Goal: Task Accomplishment & Management: Manage account settings

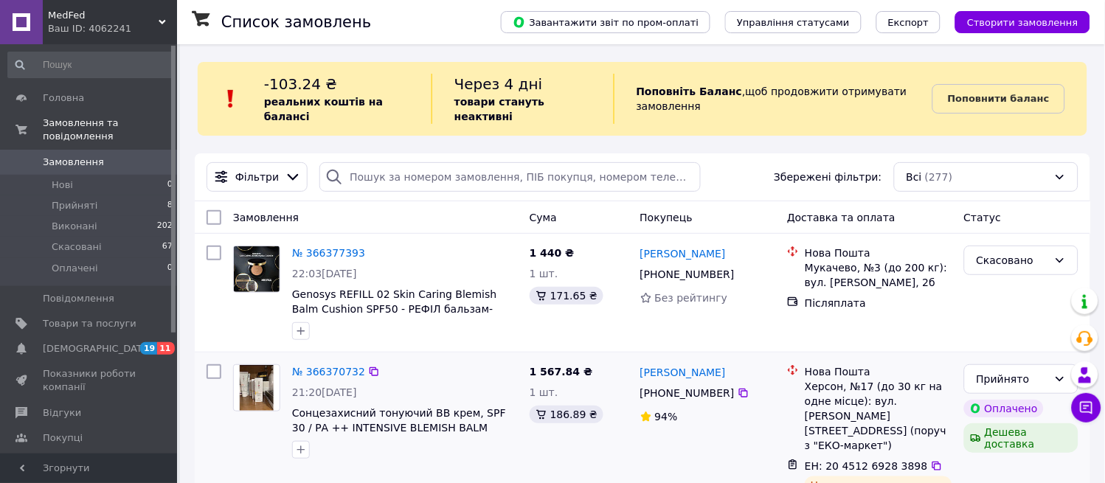
scroll to position [327, 0]
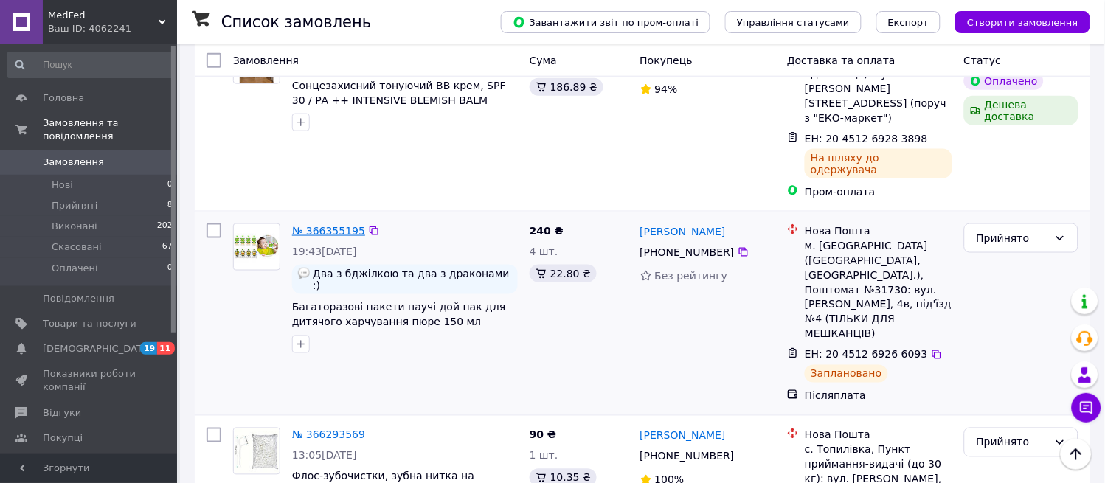
click at [305, 225] on link "№ 366355195" at bounding box center [328, 231] width 73 height 12
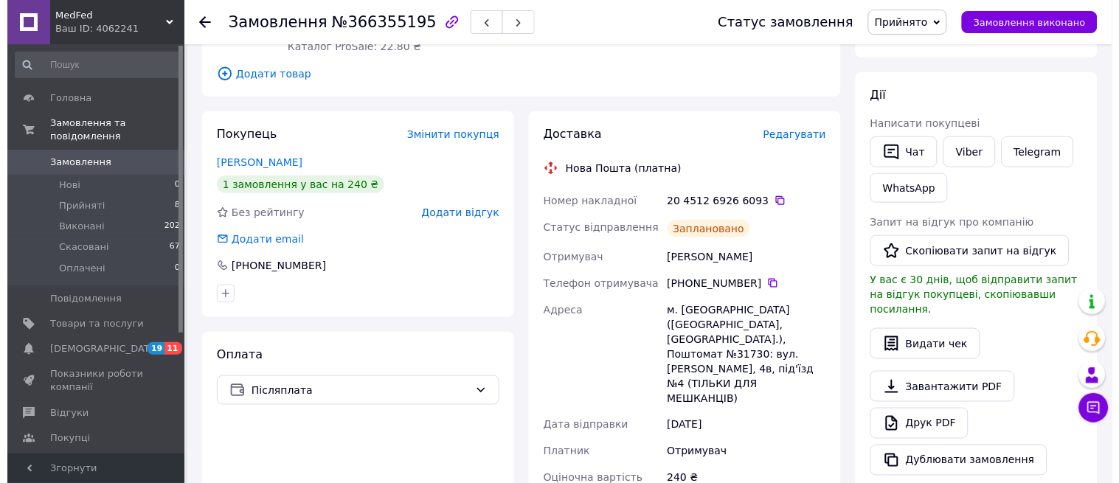
scroll to position [246, 0]
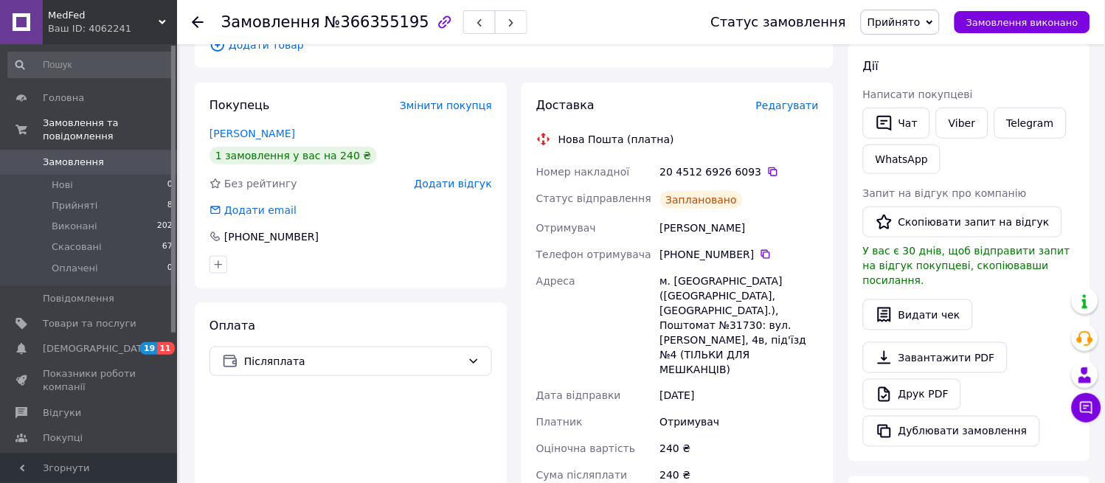
click at [769, 104] on span "Редагувати" at bounding box center [787, 106] width 63 height 12
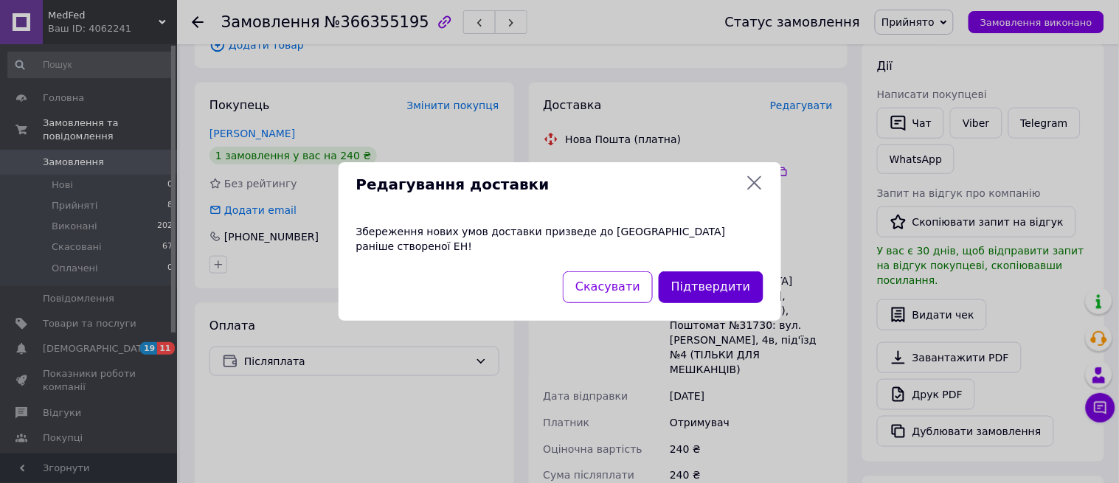
click at [732, 277] on button "Підтвердити" at bounding box center [711, 287] width 104 height 32
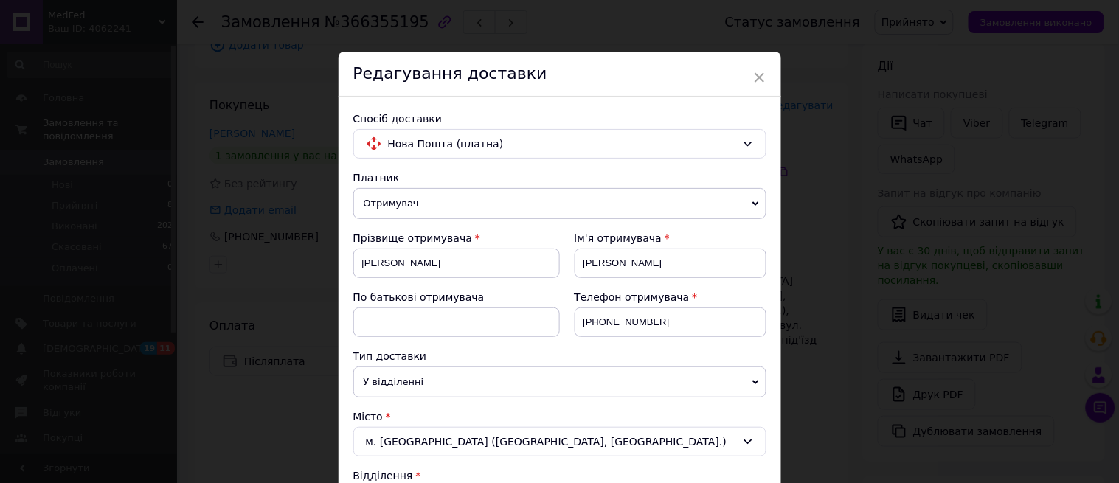
scroll to position [409, 0]
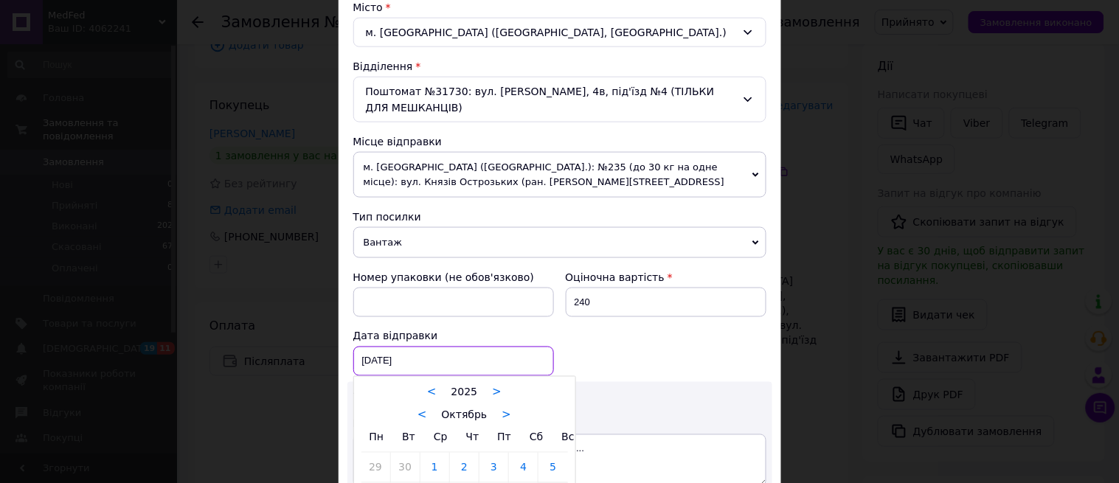
click at [459, 371] on div "12.10.2025 < 2025 > < Октябрь > Пн Вт Ср Чт Пт Сб Вс 29 30 1 2 3 4 5 6 7 8 9 10…" at bounding box center [453, 362] width 201 height 30
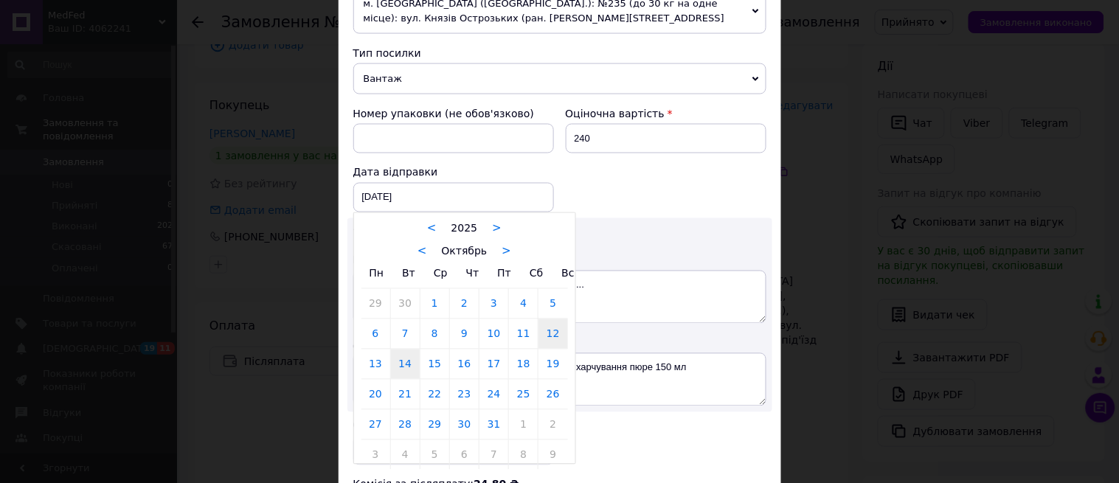
click at [395, 367] on link "14" at bounding box center [405, 365] width 29 height 30
type input "14.10.2025"
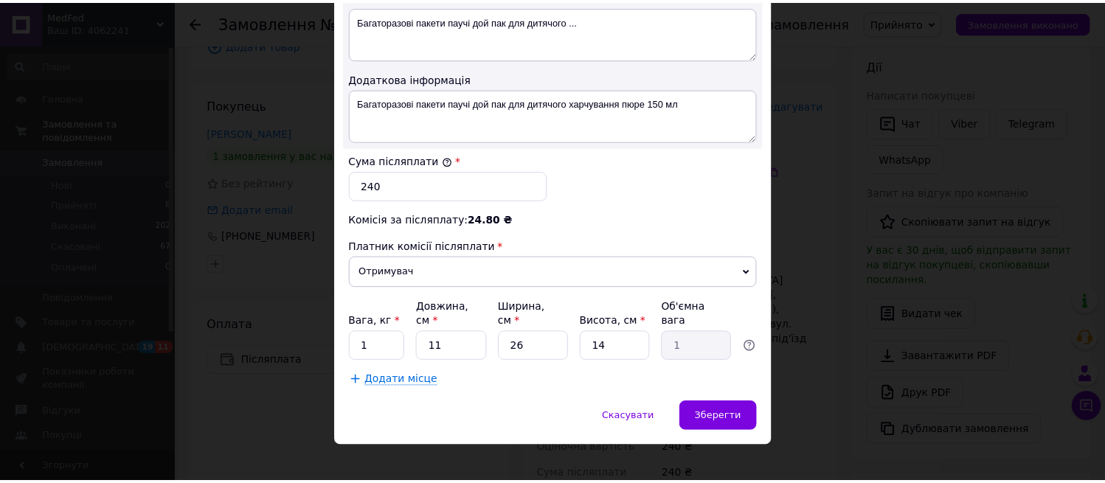
scroll to position [841, 0]
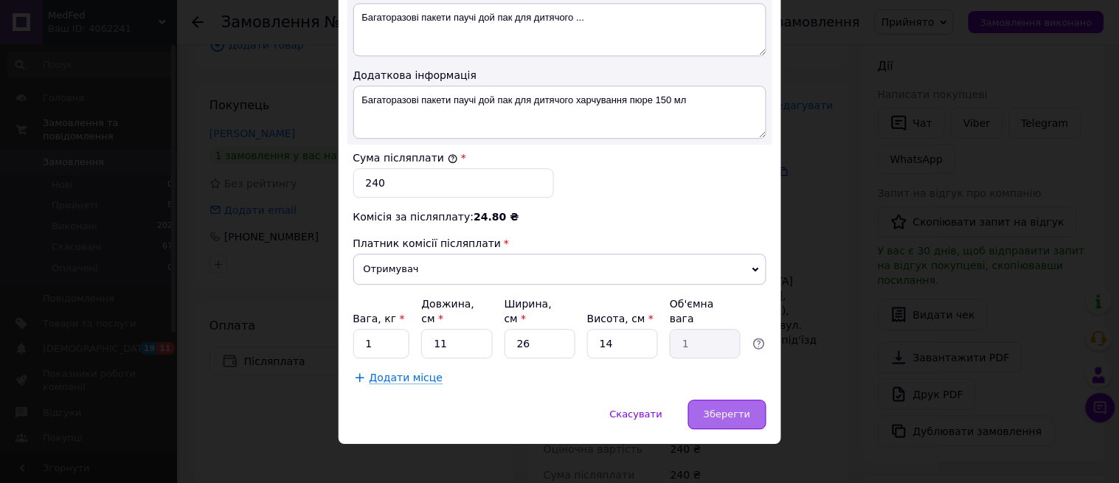
click at [727, 409] on span "Зберегти" at bounding box center [727, 414] width 46 height 11
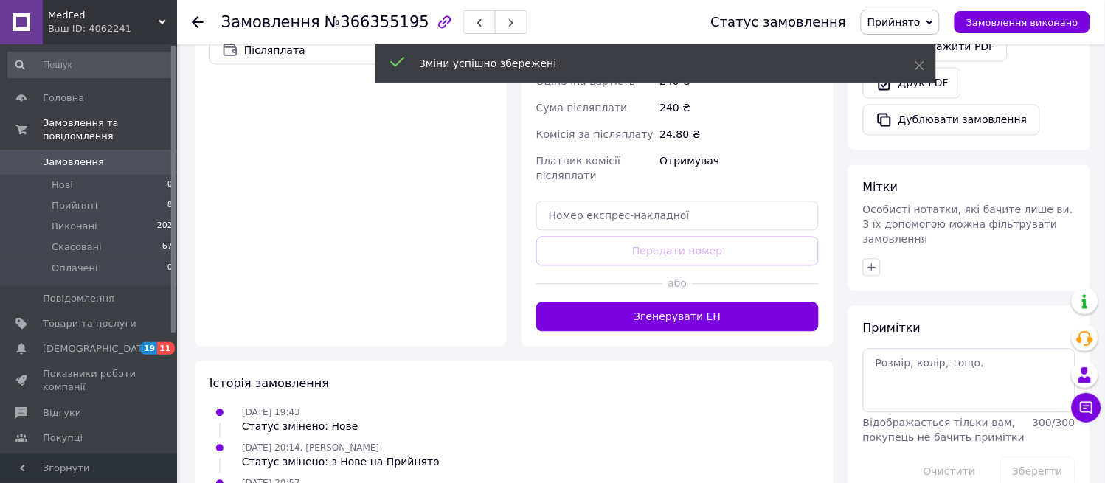
scroll to position [573, 0]
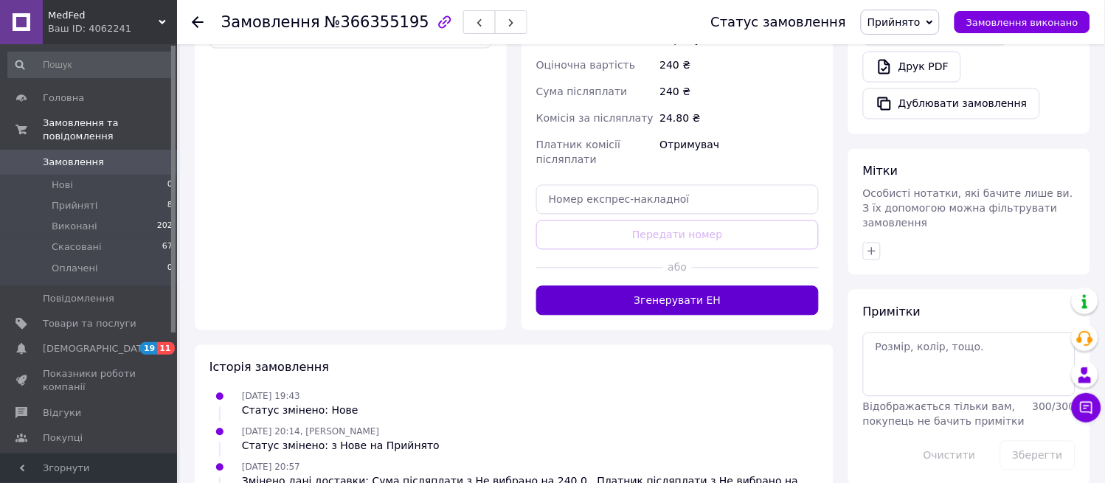
click at [673, 286] on button "Згенерувати ЕН" at bounding box center [677, 301] width 282 height 30
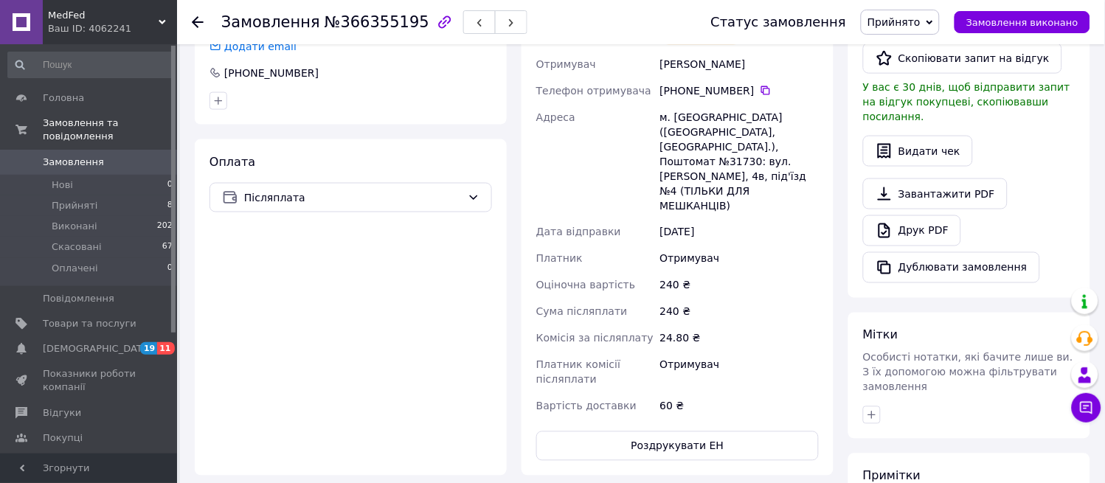
scroll to position [164, 0]
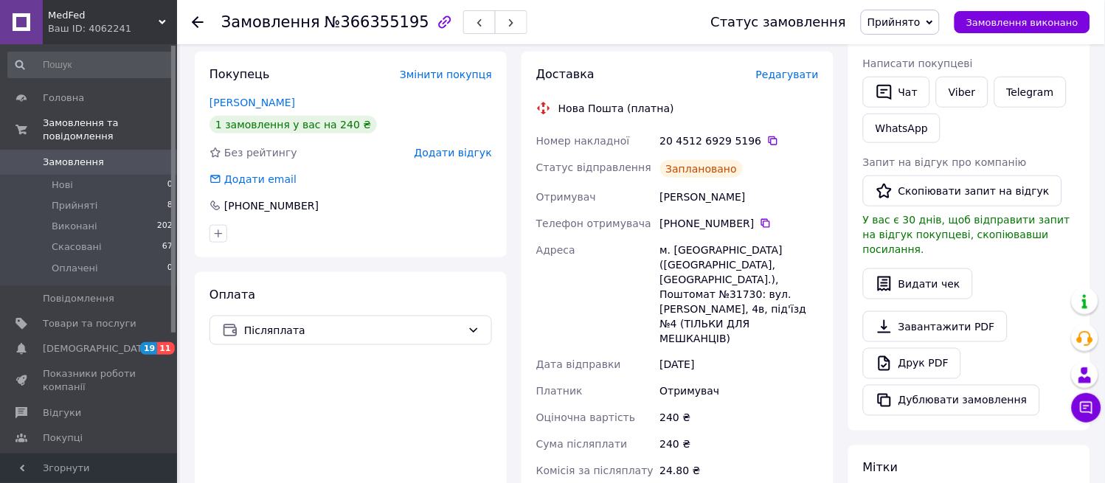
scroll to position [82, 0]
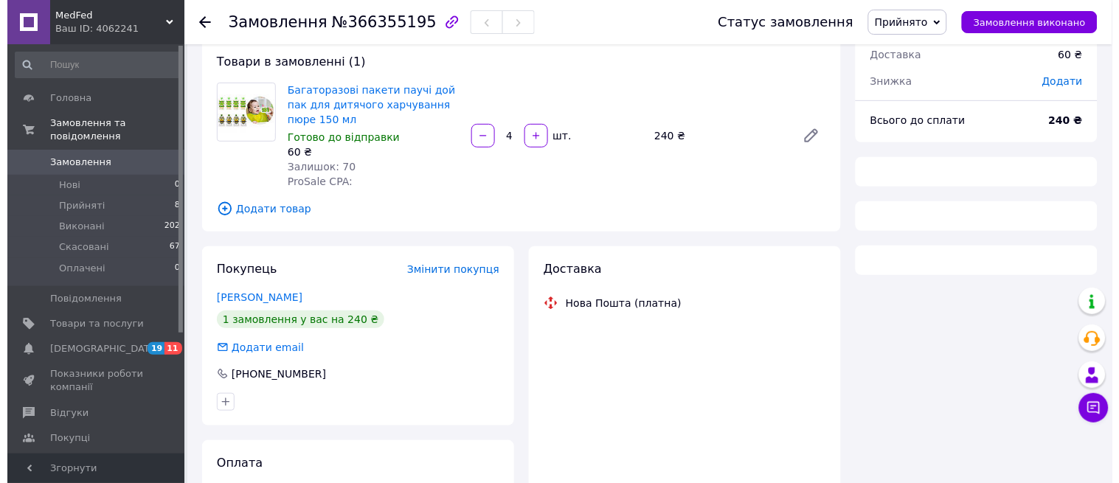
scroll to position [82, 0]
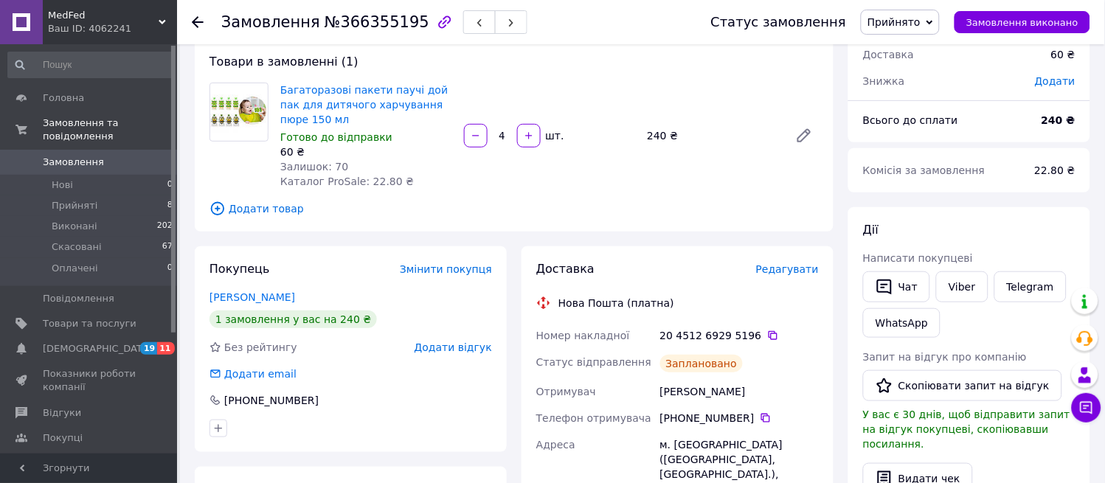
click at [772, 274] on span "Редагувати" at bounding box center [787, 269] width 63 height 12
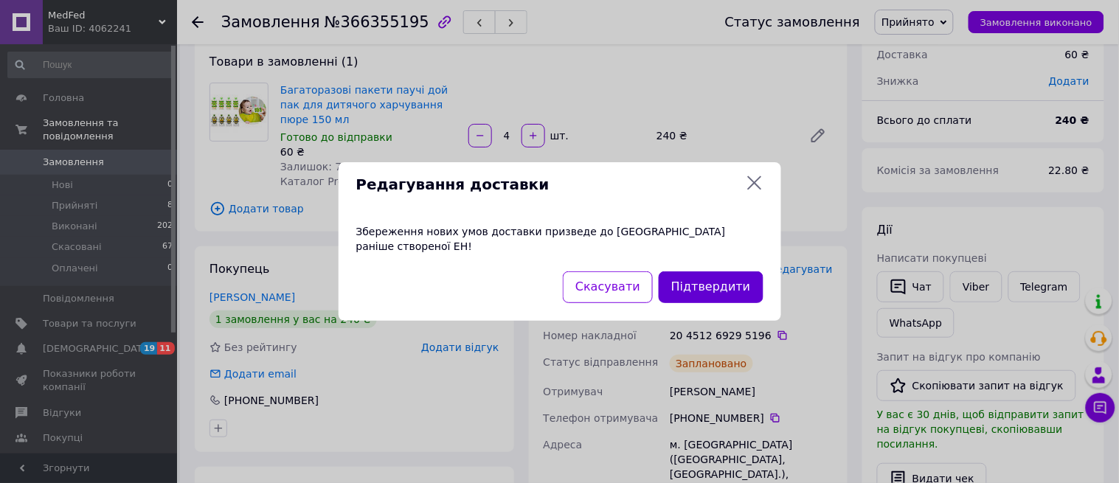
click at [735, 281] on button "Підтвердити" at bounding box center [711, 287] width 104 height 32
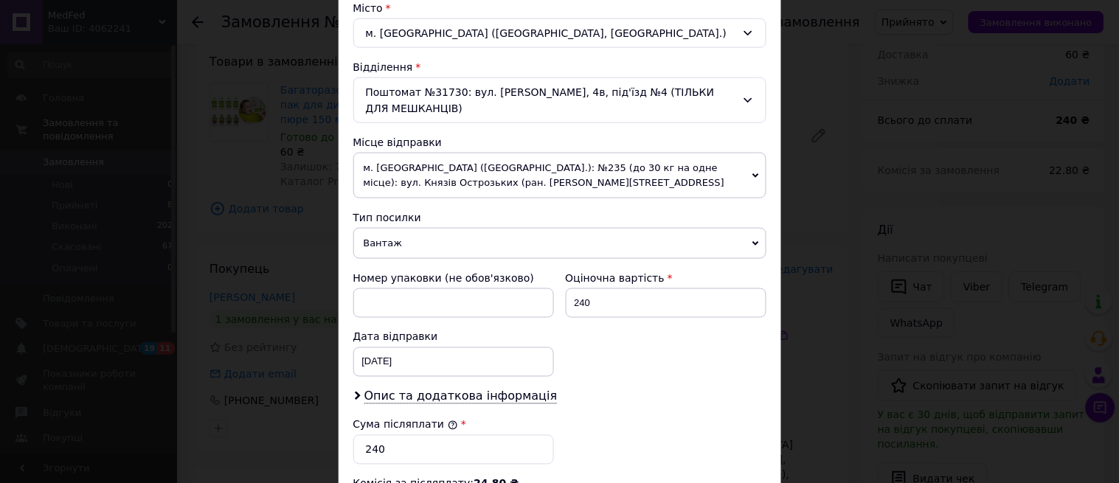
scroll to position [409, 0]
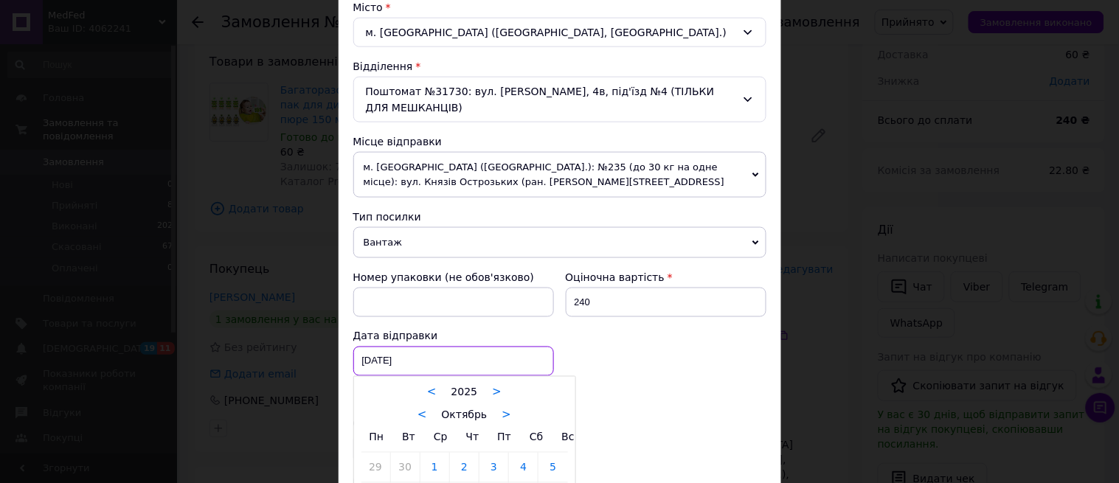
click at [495, 360] on div "14.10.2025 < 2025 > < Октябрь > Пн Вт Ср Чт Пт Сб Вс 29 30 1 2 3 4 5 6 7 8 9 10…" at bounding box center [453, 362] width 201 height 30
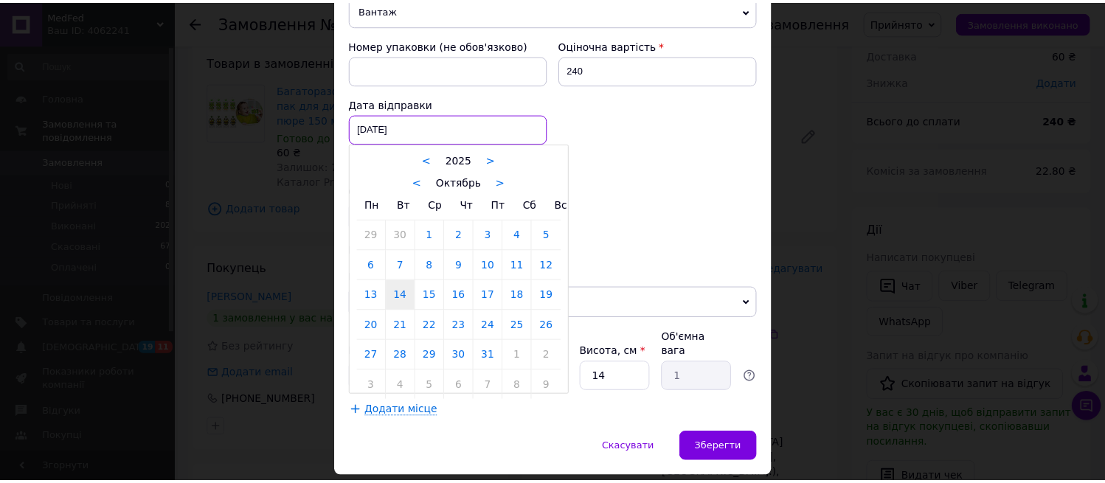
scroll to position [655, 0]
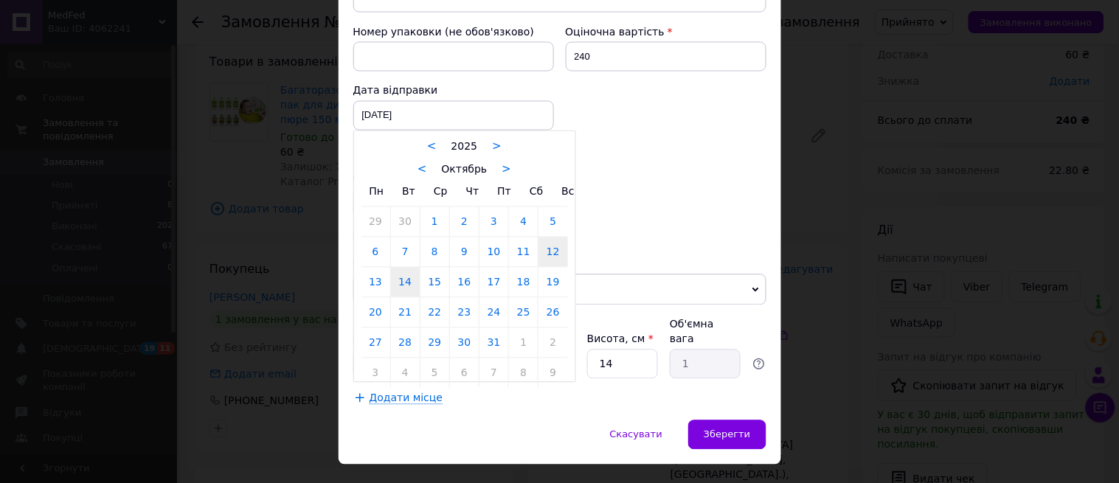
click at [544, 251] on link "12" at bounding box center [552, 252] width 29 height 30
type input "[DATE]"
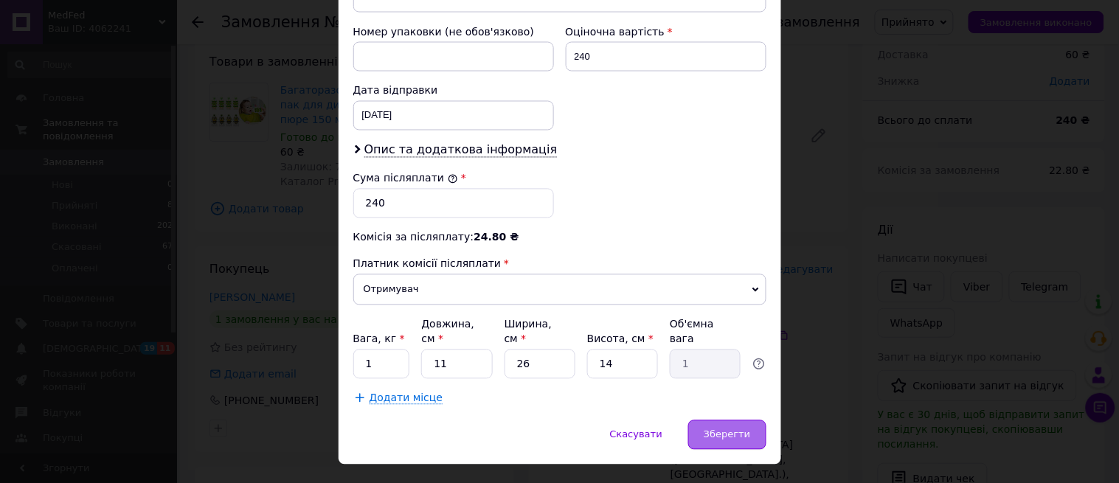
click at [726, 429] on span "Зберегти" at bounding box center [727, 434] width 46 height 11
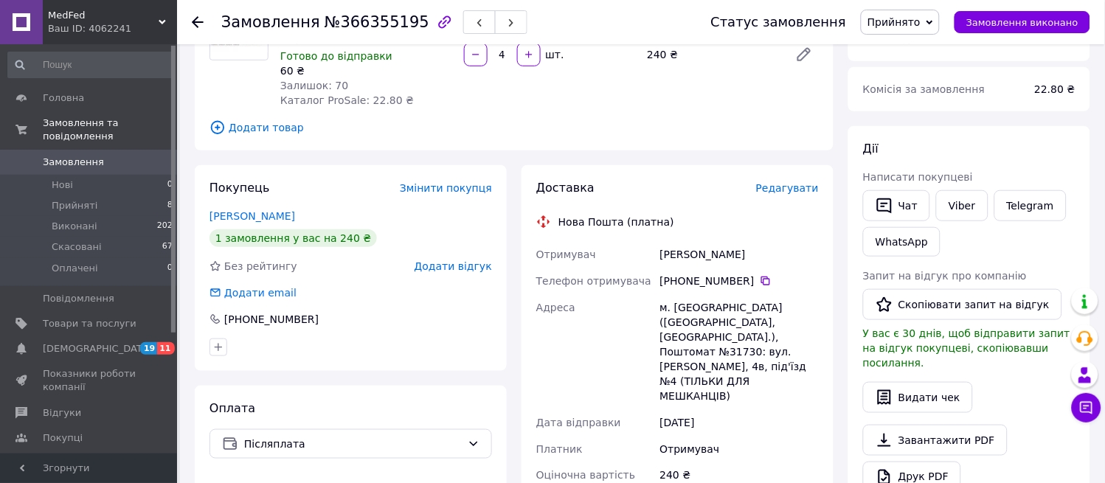
scroll to position [327, 0]
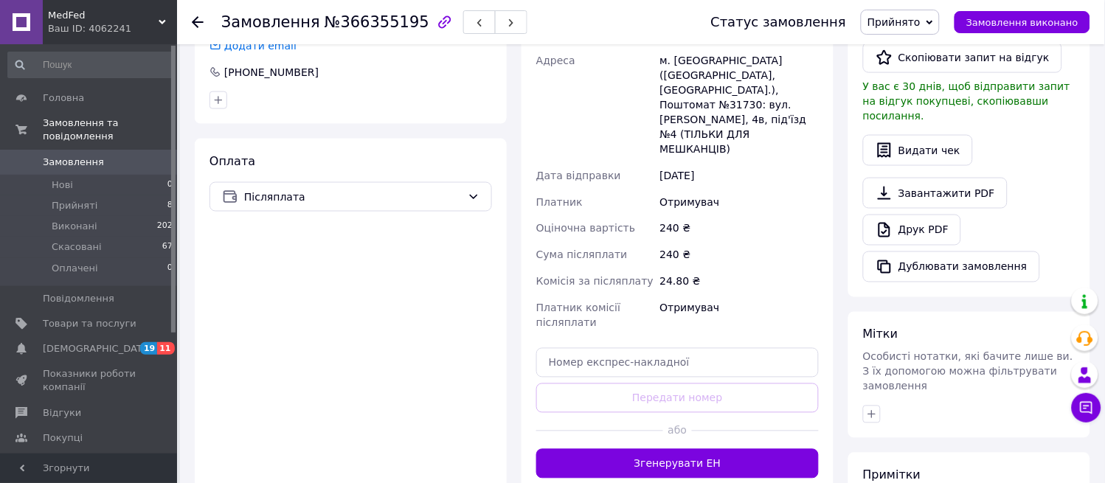
scroll to position [431, 0]
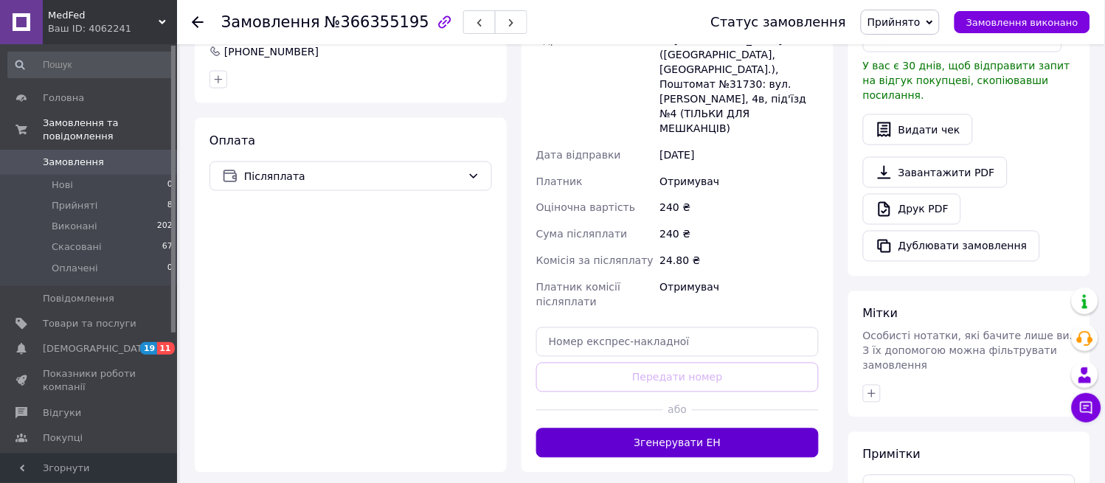
click at [643, 429] on button "Згенерувати ЕН" at bounding box center [677, 444] width 282 height 30
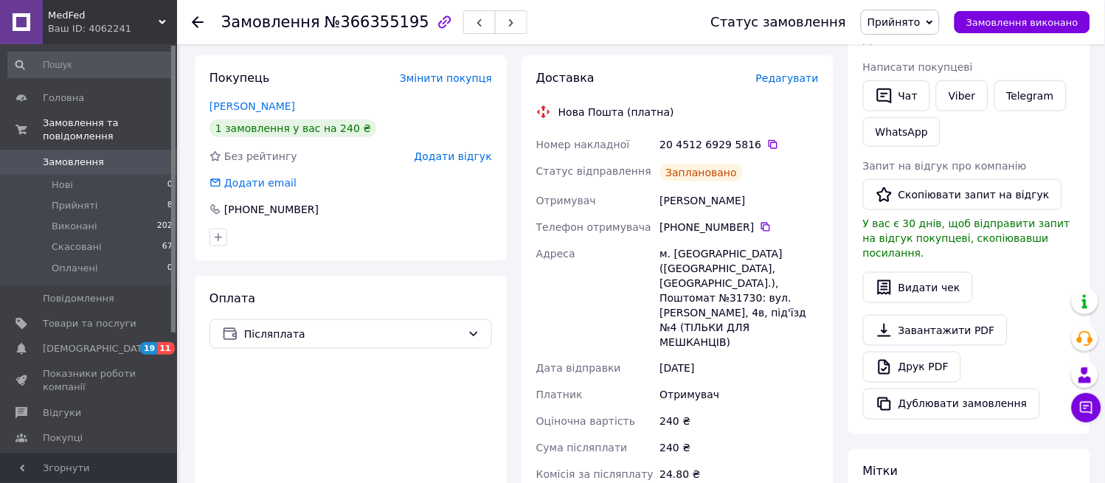
scroll to position [267, 0]
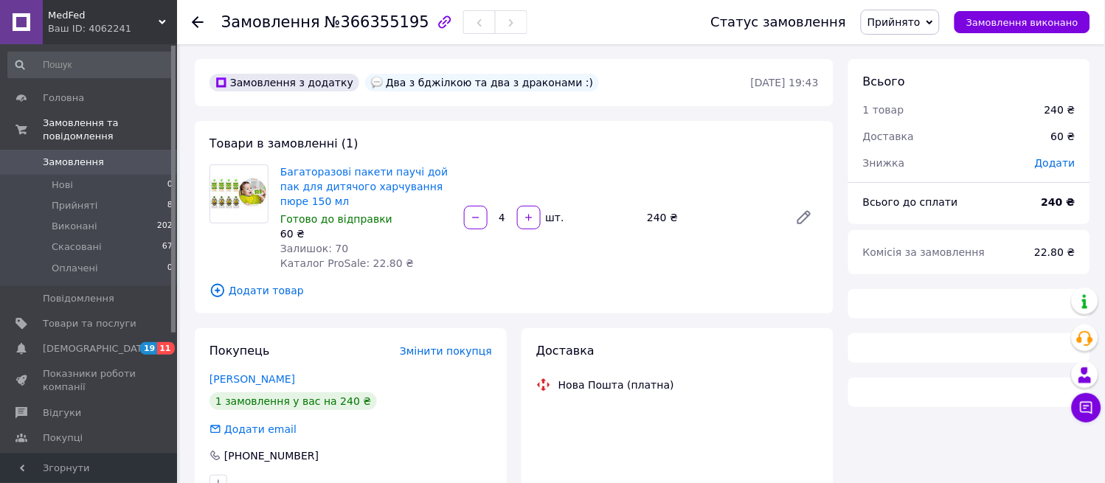
scroll to position [185, 0]
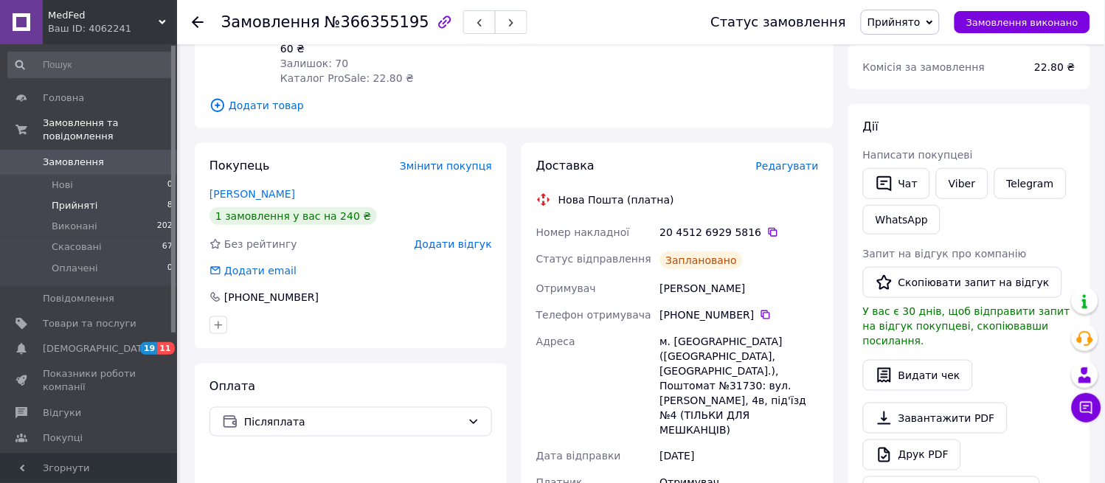
click at [98, 198] on li "Прийняті 8" at bounding box center [90, 205] width 181 height 21
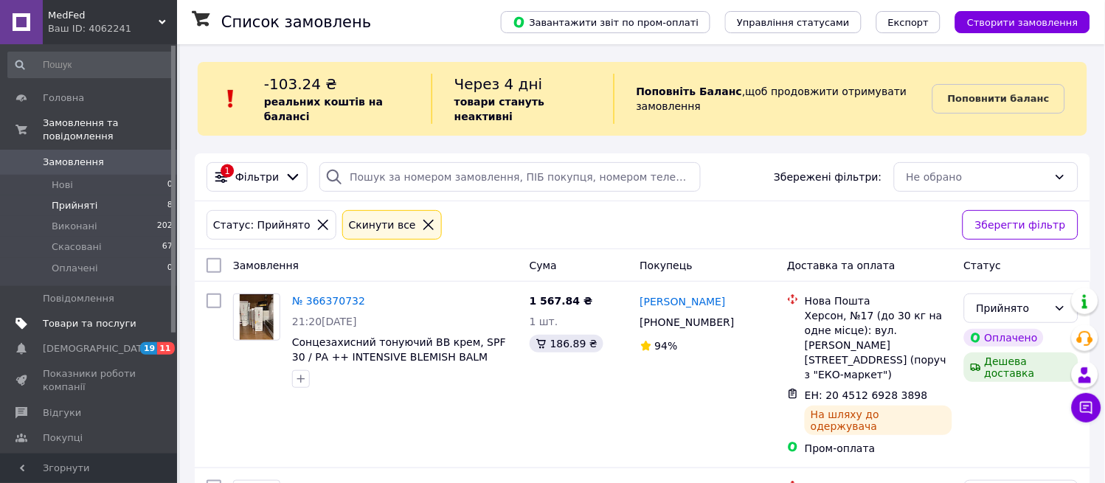
click at [80, 317] on span "Товари та послуги" at bounding box center [90, 323] width 94 height 13
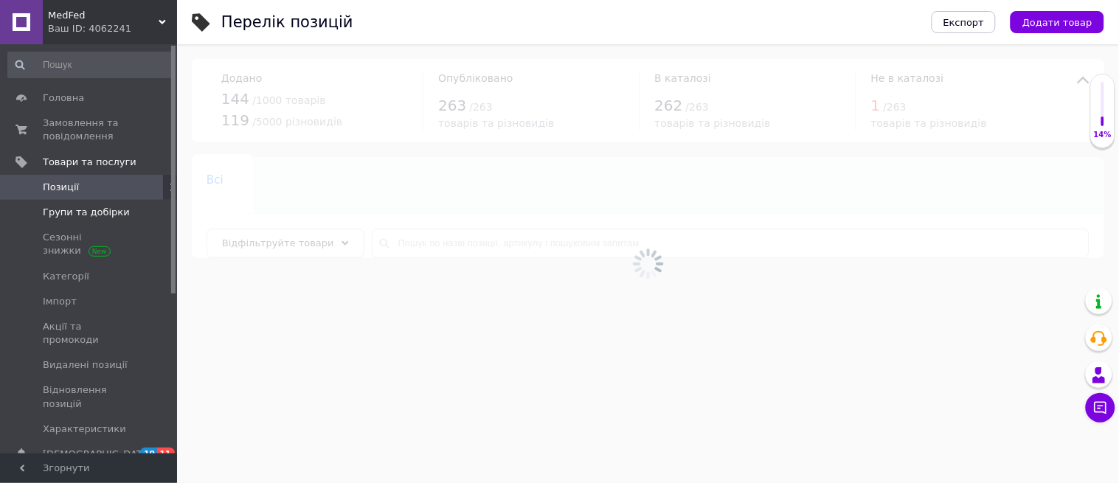
click at [106, 212] on span "Групи та добірки" at bounding box center [86, 212] width 87 height 13
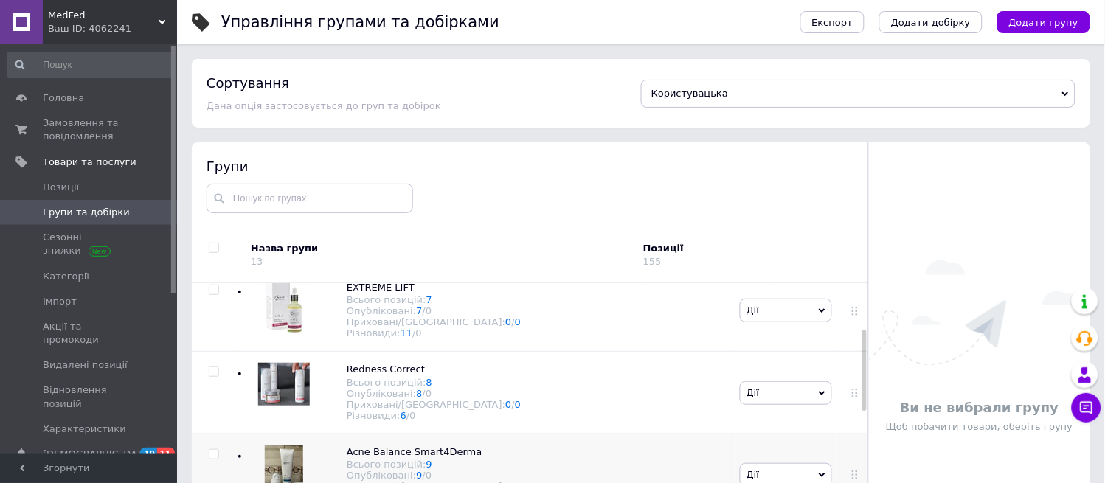
scroll to position [82, 0]
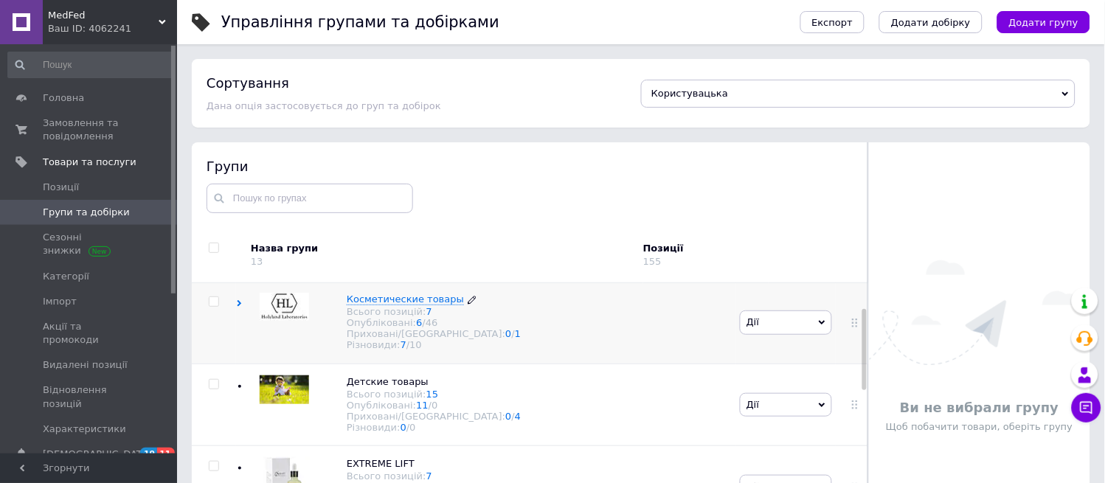
click at [376, 303] on span "Косметические товары" at bounding box center [405, 299] width 117 height 11
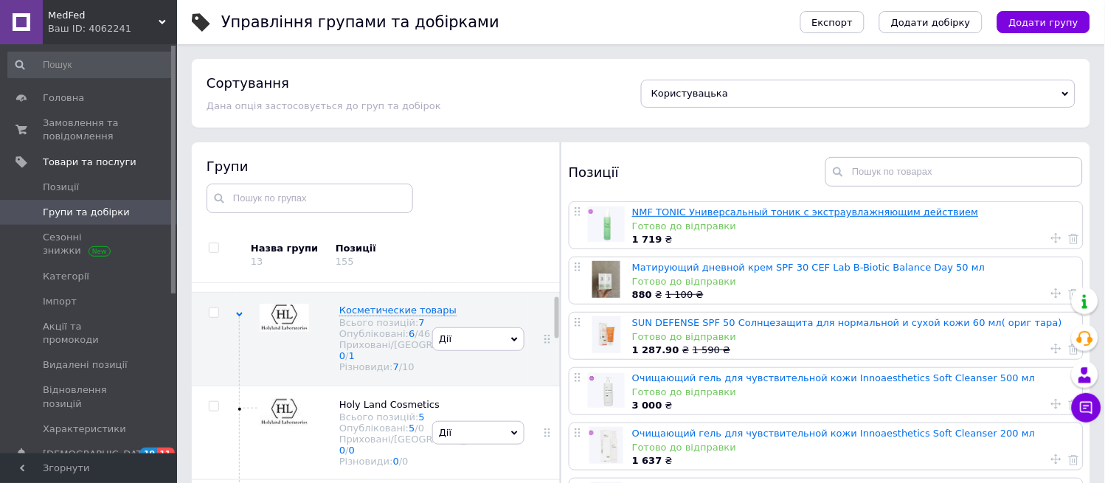
click at [742, 212] on link "NMF TONIC Универсальный тоник с экстраувлажняющим действием" at bounding box center [805, 212] width 347 height 11
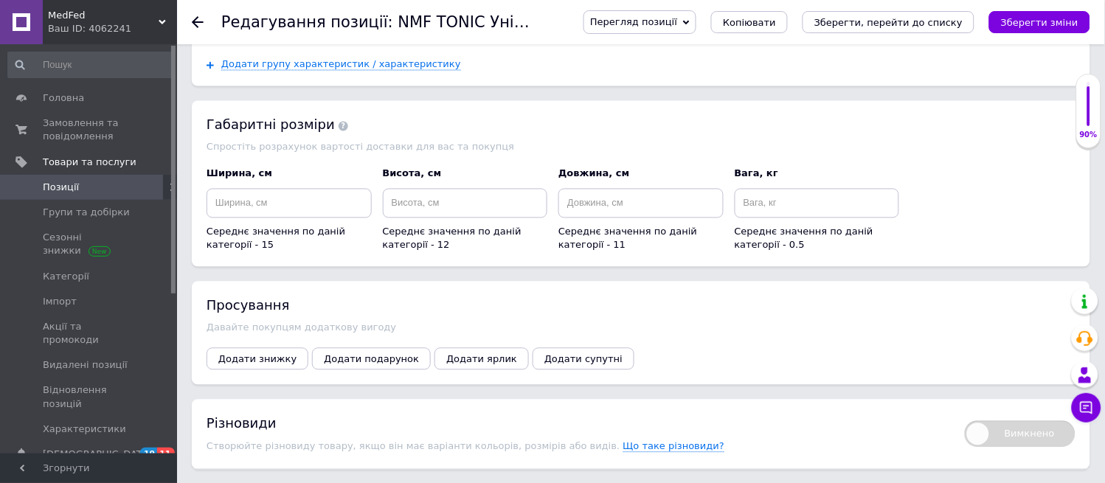
scroll to position [1926, 0]
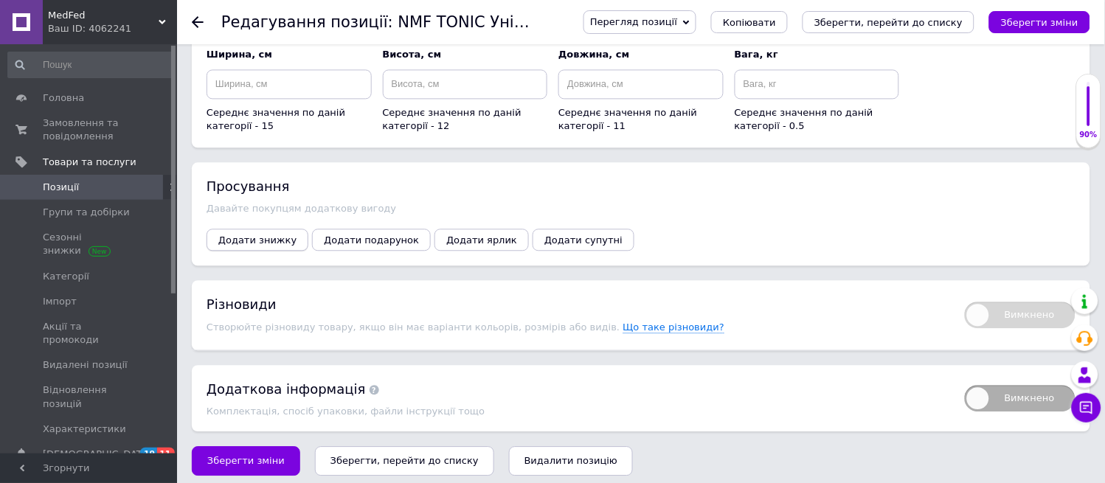
click at [263, 235] on span "Додати знижку" at bounding box center [257, 240] width 78 height 11
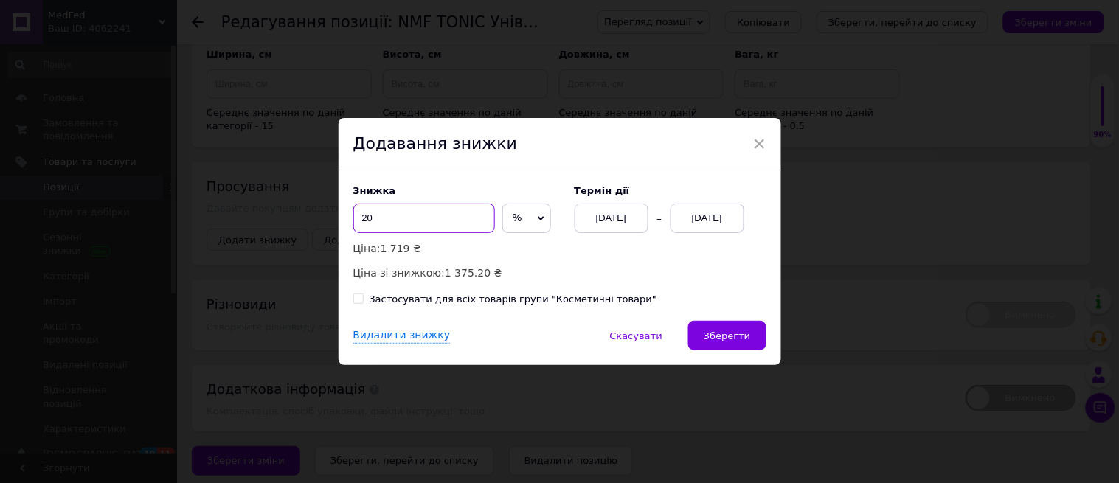
click at [460, 214] on input "20" at bounding box center [424, 219] width 142 height 30
type input "2"
type input "15"
click at [370, 299] on div "Застосувати для всіх товарів групи "Косметичні товари"" at bounding box center [514, 299] width 288 height 13
click at [363, 299] on input "Застосувати для всіх товарів групи "Косметичні товари"" at bounding box center [358, 299] width 10 height 10
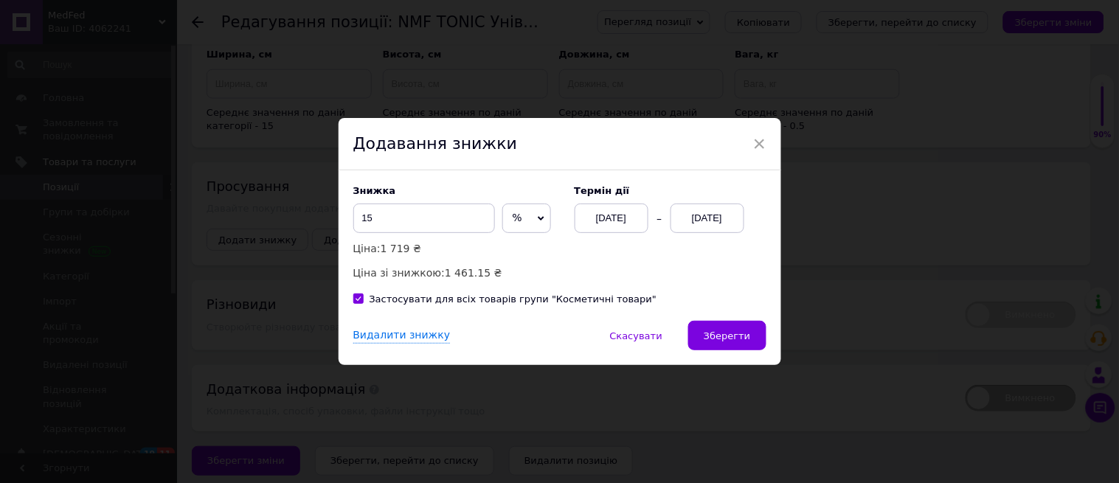
checkbox input "true"
click at [695, 218] on div "[DATE]" at bounding box center [707, 219] width 74 height 30
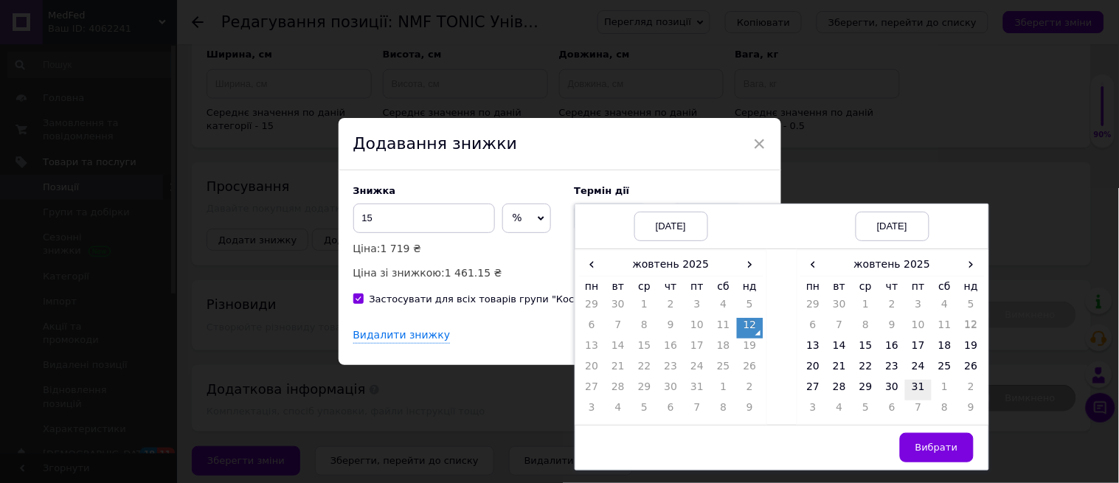
click at [915, 393] on td "31" at bounding box center [918, 390] width 27 height 21
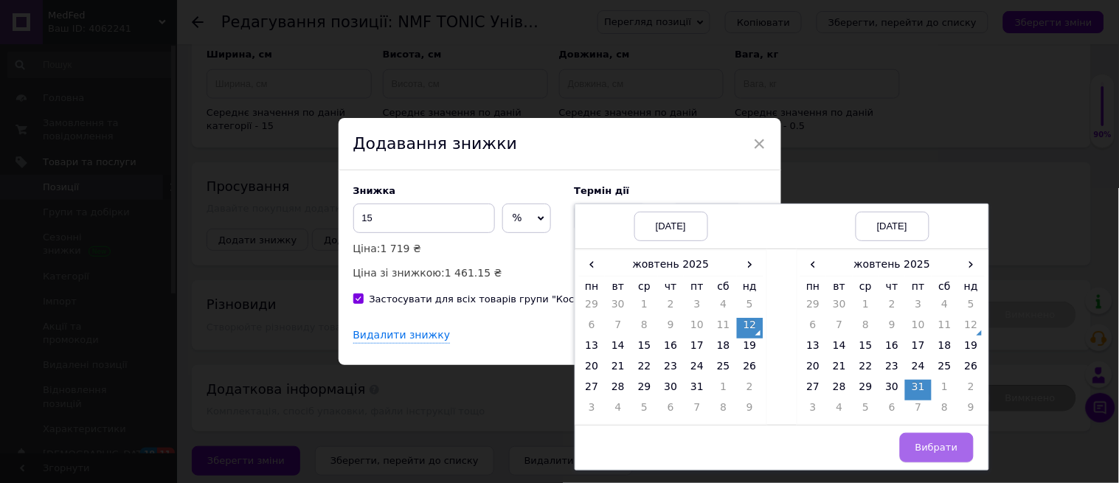
click at [930, 441] on button "Вибрати" at bounding box center [937, 448] width 74 height 30
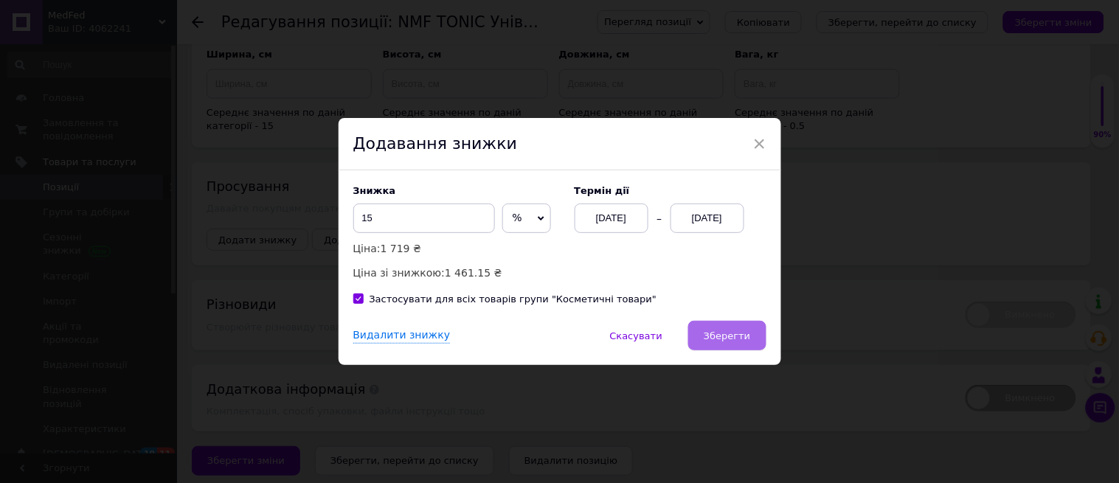
click at [734, 336] on span "Зберегти" at bounding box center [727, 335] width 46 height 11
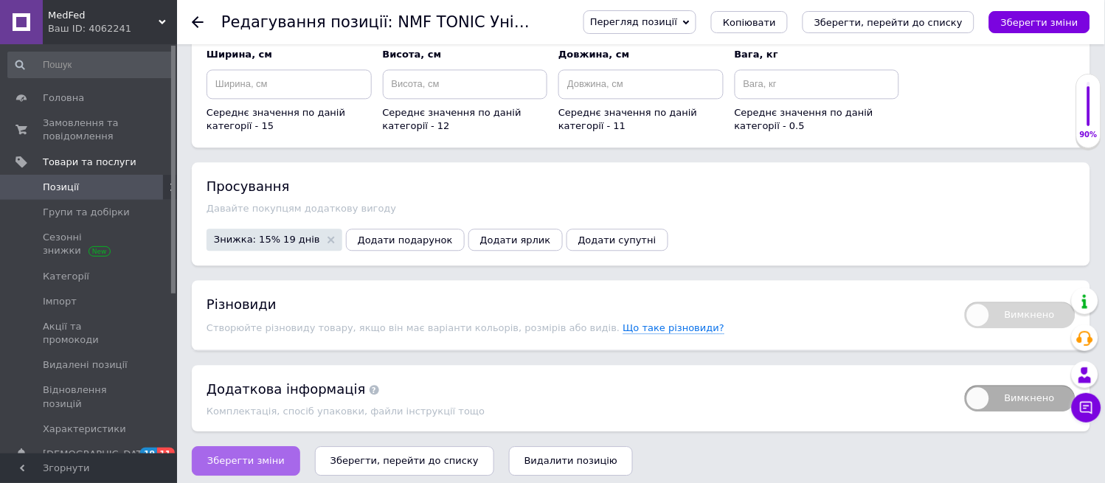
click at [229, 456] on span "Зберегти зміни" at bounding box center [245, 460] width 77 height 11
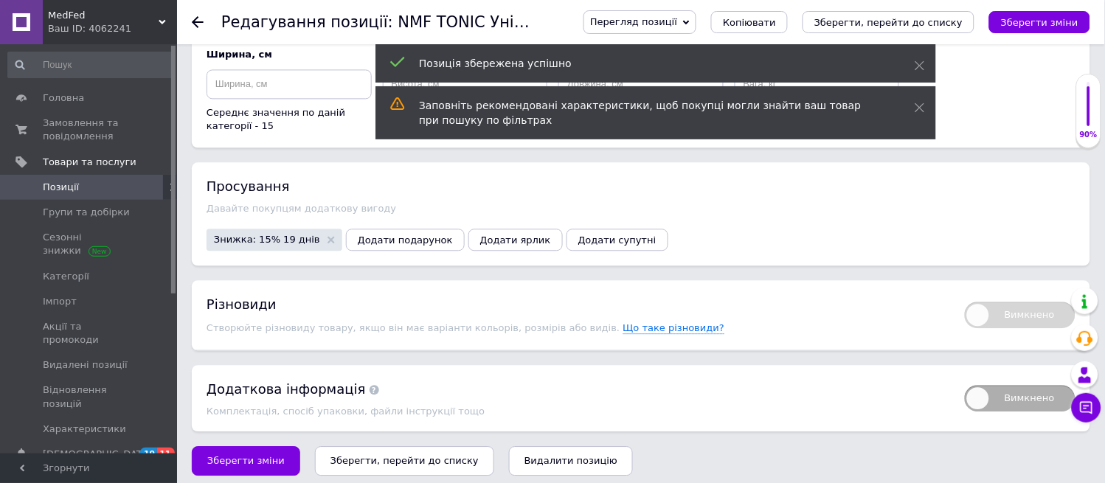
click at [195, 25] on icon at bounding box center [198, 22] width 12 height 12
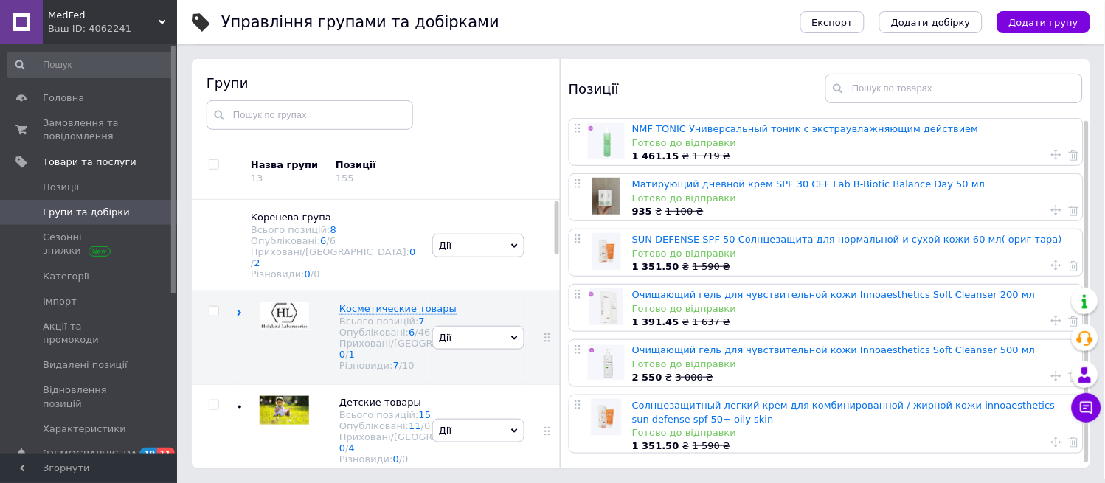
scroll to position [7, 0]
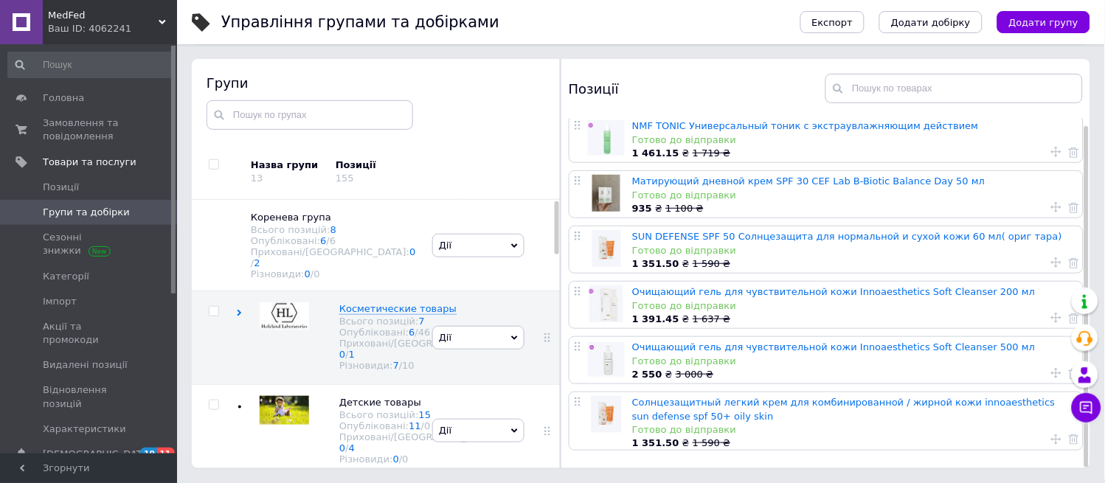
click at [662, 398] on link "Солнцезащитный легкий крем для комбинированной / жирной кожи innoaesthetics sun…" at bounding box center [843, 409] width 423 height 24
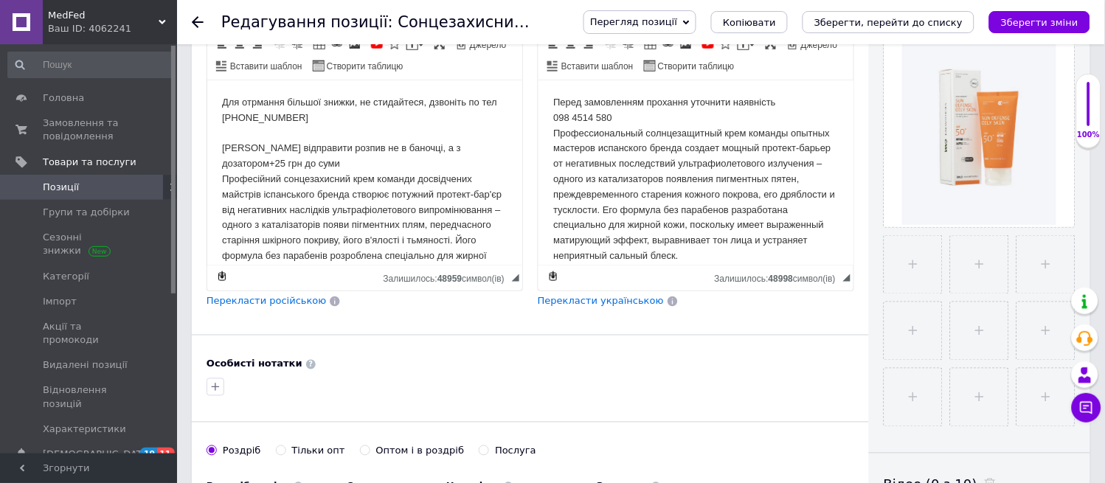
scroll to position [327, 0]
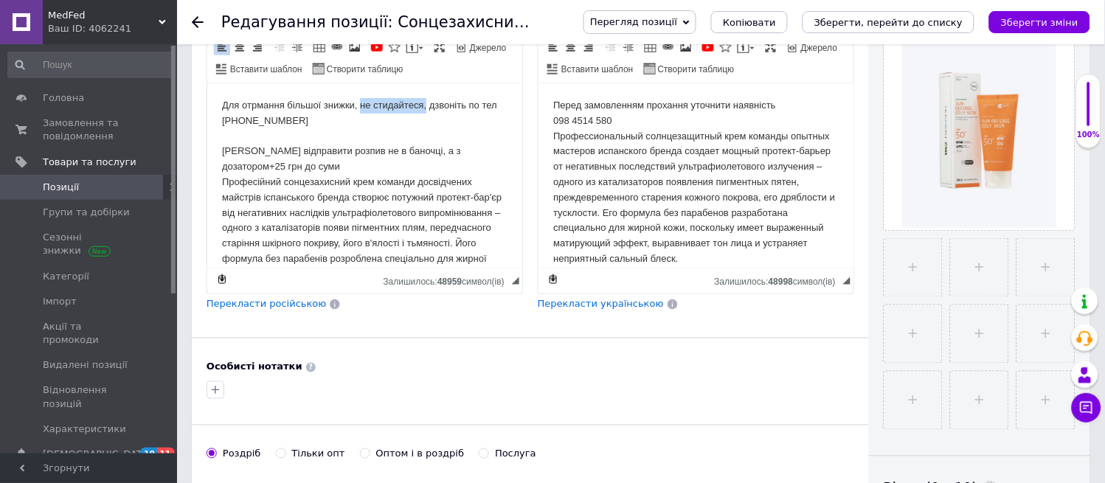
drag, startPoint x: 425, startPoint y: 105, endPoint x: 358, endPoint y: 106, distance: 67.1
click at [358, 106] on div "Для отрмання більшої знижки, не стидайтеся, дзвоніть по тел [PHONE_NUMBER]" at bounding box center [363, 113] width 285 height 31
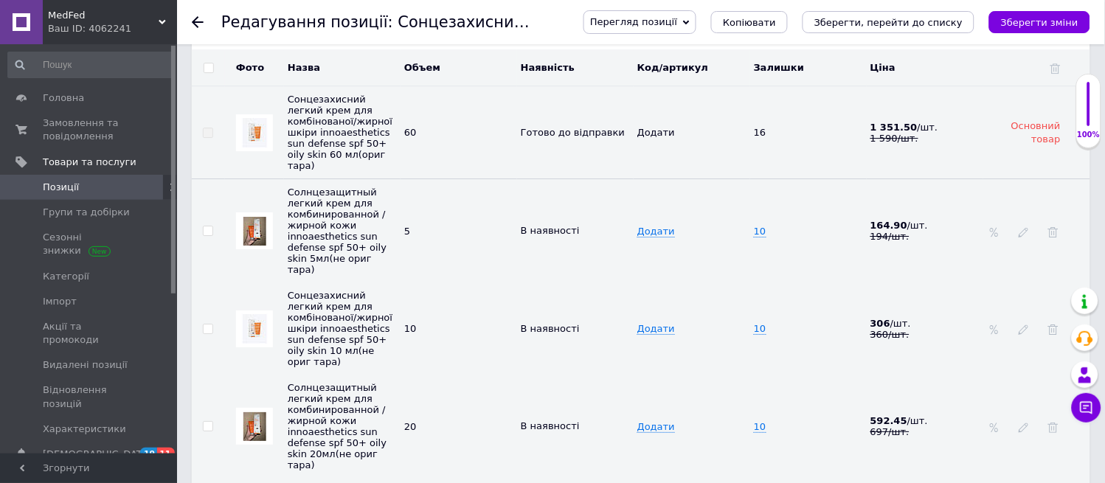
scroll to position [2048, 0]
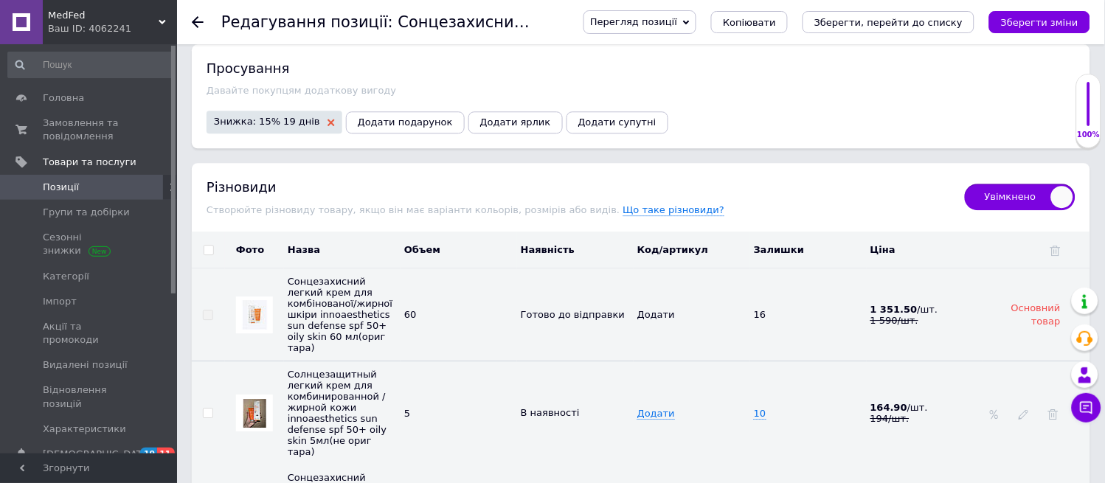
click at [327, 119] on icon at bounding box center [330, 122] width 7 height 7
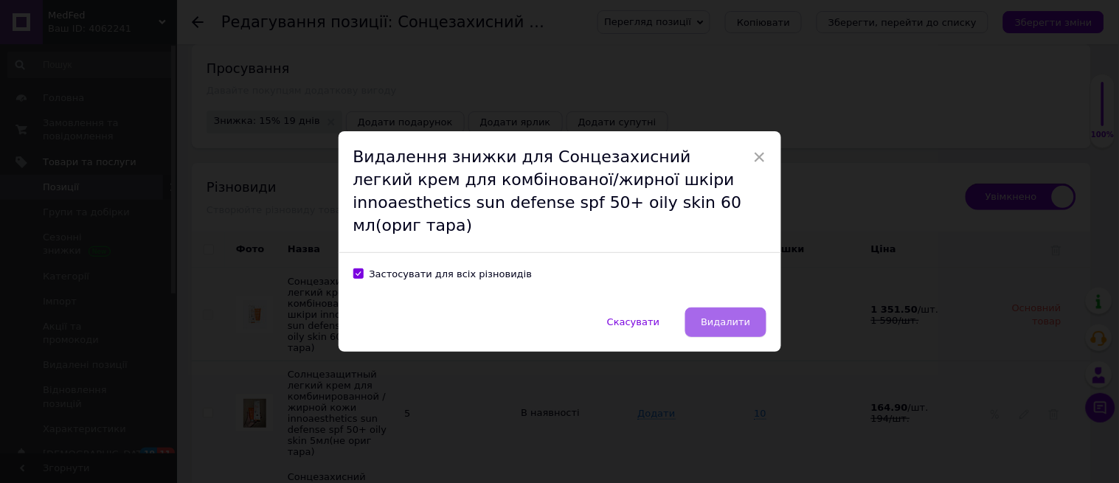
click at [734, 316] on span "Видалити" at bounding box center [725, 321] width 49 height 11
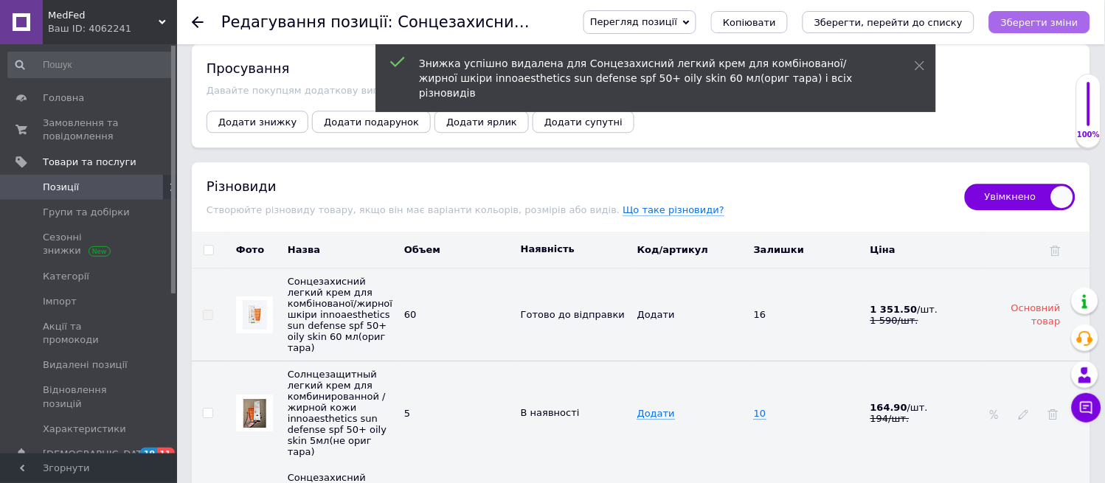
click at [1050, 28] on button "Зберегти зміни" at bounding box center [1039, 22] width 101 height 22
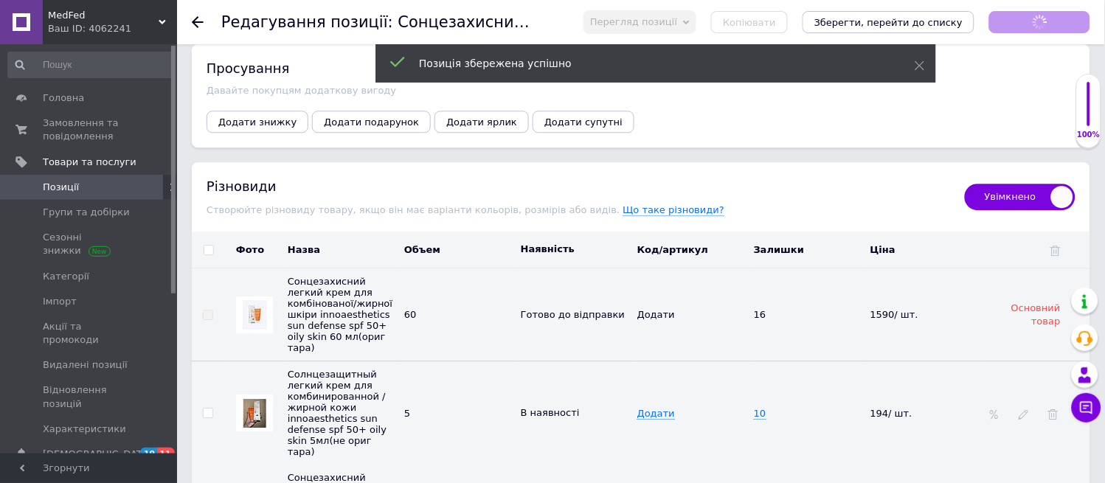
scroll to position [63, 0]
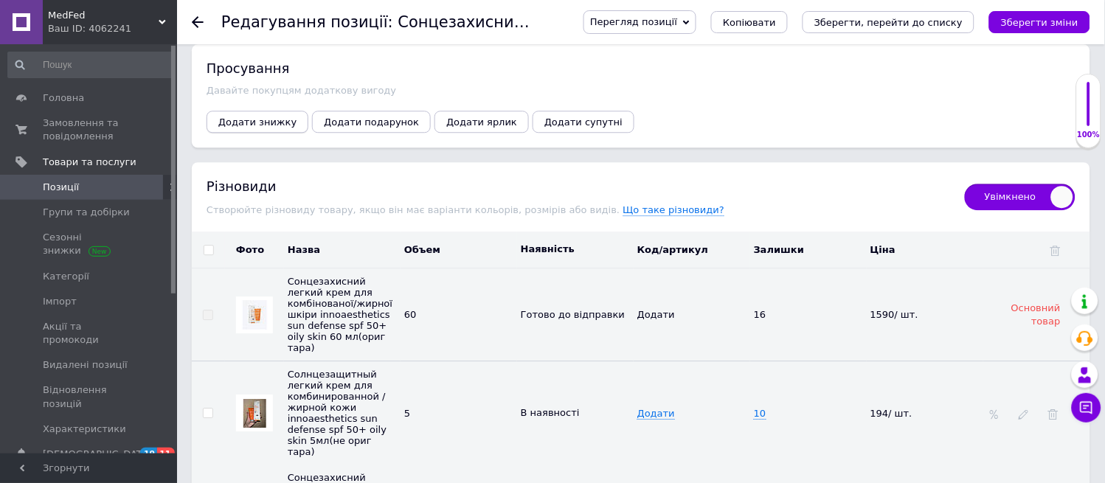
click at [248, 117] on span "Додати знижку" at bounding box center [257, 122] width 78 height 11
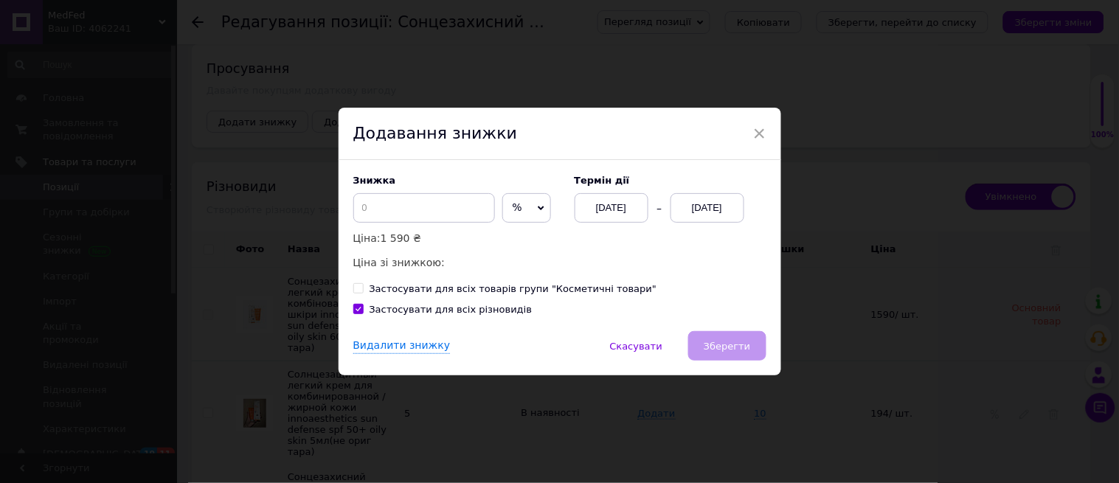
click at [434, 306] on div "Застосувати для всіх різновидів" at bounding box center [451, 309] width 163 height 13
click at [363, 306] on input "Застосувати для всіх різновидів" at bounding box center [358, 309] width 10 height 10
checkbox input "false"
click at [410, 201] on input at bounding box center [424, 208] width 142 height 30
type input "1"
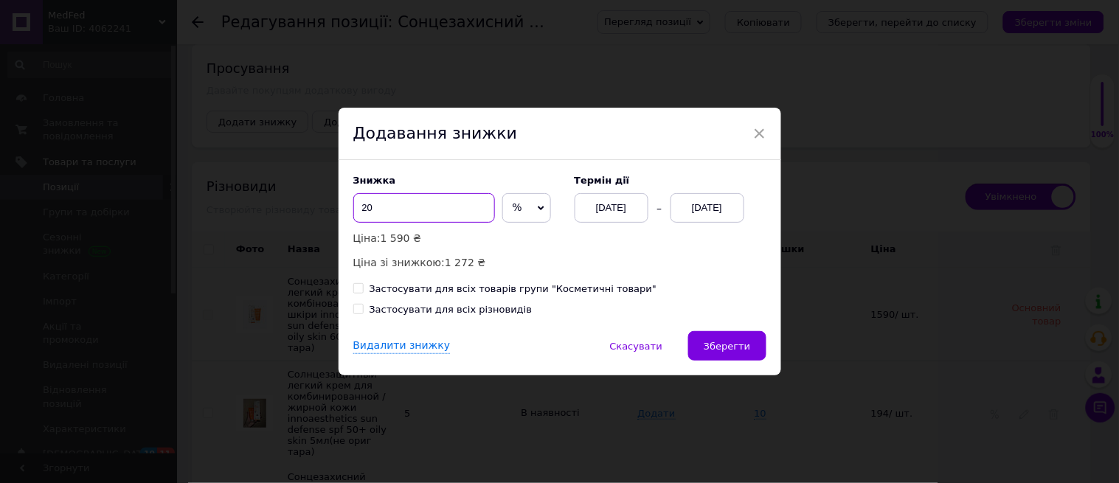
type input "2"
type input "19"
click at [712, 209] on div "[DATE]" at bounding box center [707, 208] width 74 height 30
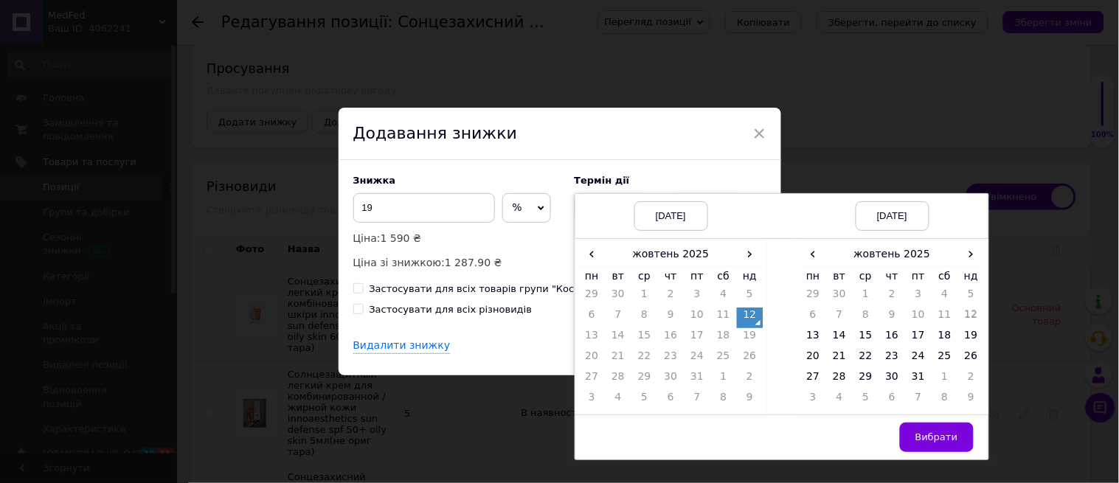
drag, startPoint x: 909, startPoint y: 372, endPoint x: 917, endPoint y: 419, distance: 47.8
click at [909, 372] on td "31" at bounding box center [918, 380] width 27 height 21
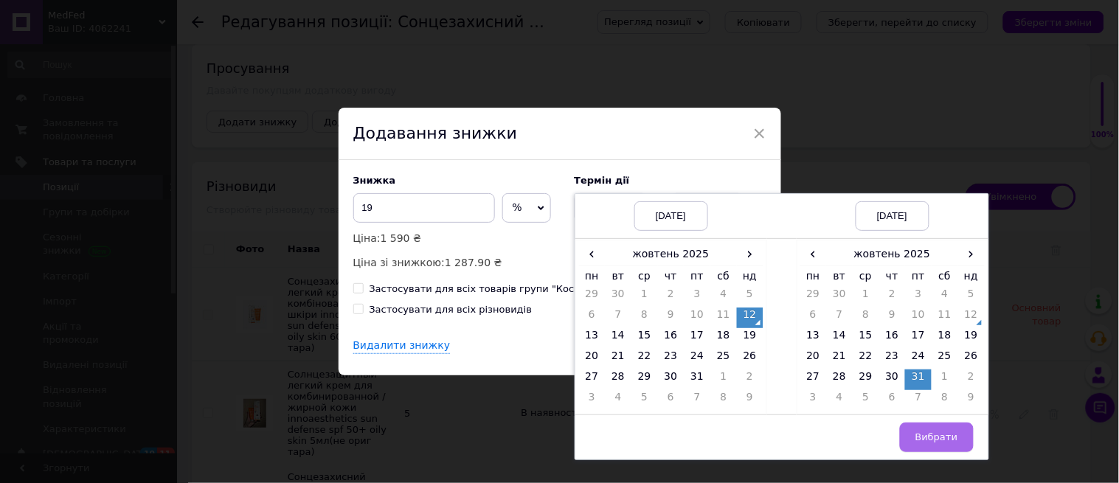
click at [923, 429] on button "Вибрати" at bounding box center [937, 438] width 74 height 30
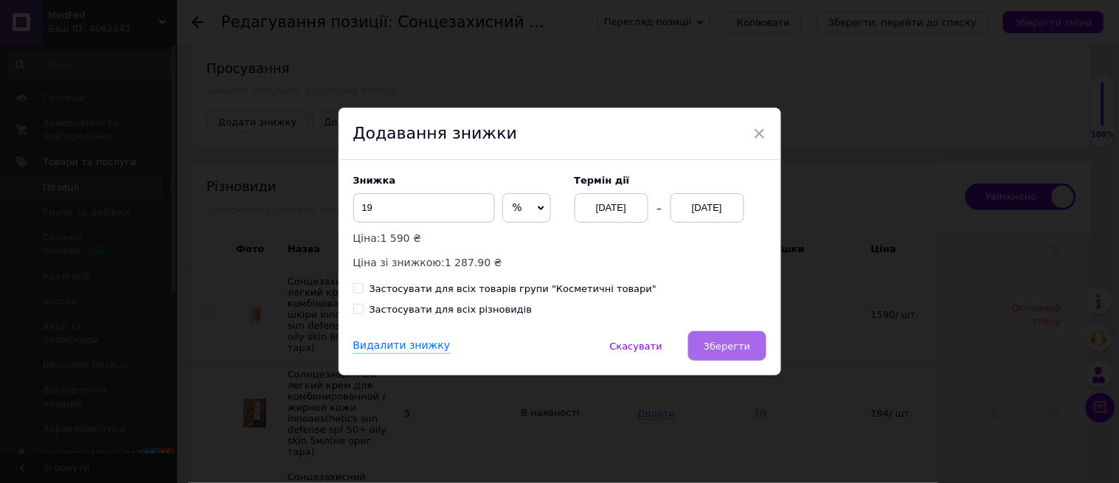
click at [701, 340] on button "Зберегти" at bounding box center [726, 346] width 77 height 30
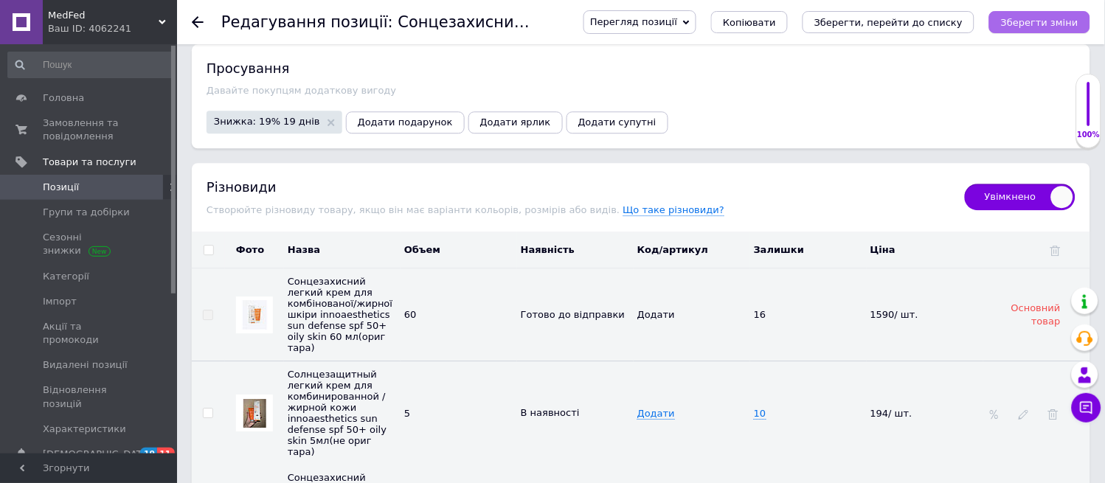
click at [1043, 27] on icon "Зберегти зміни" at bounding box center [1039, 22] width 77 height 11
click at [1055, 27] on icon "Зберегти зміни" at bounding box center [1039, 22] width 77 height 11
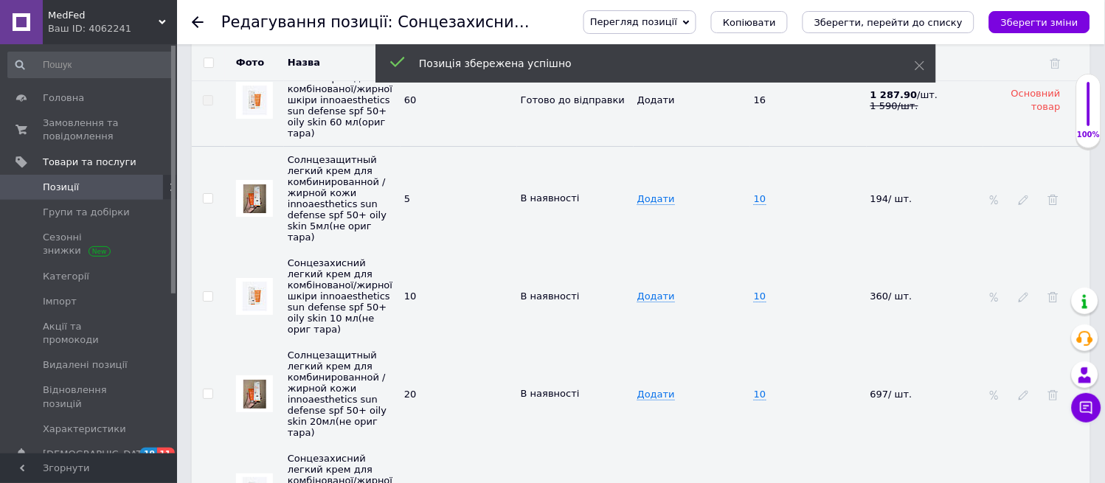
scroll to position [2349, 0]
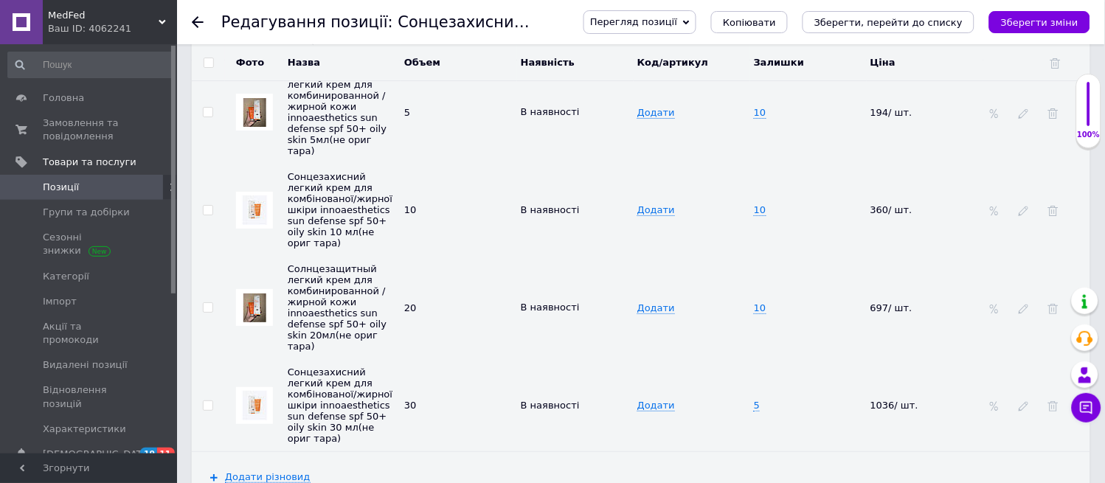
click at [196, 16] on icon at bounding box center [198, 22] width 12 height 12
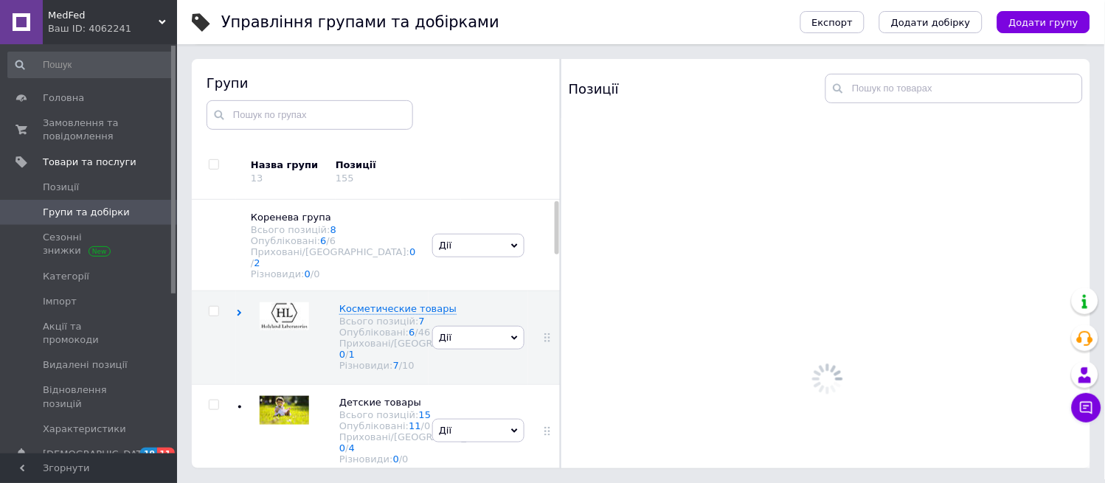
scroll to position [83, 0]
